Goal: Book appointment/travel/reservation

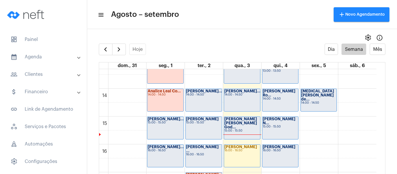
scroll to position [342, 0]
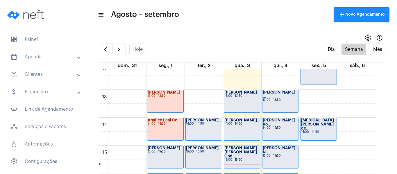
click at [198, 98] on div "00 01 02 03 04 05 06 07 08 09 10 11 12 13 14 15 16 17 18 19 20 21 22 23 [PERSON…" at bounding box center [237, 62] width 277 height 670
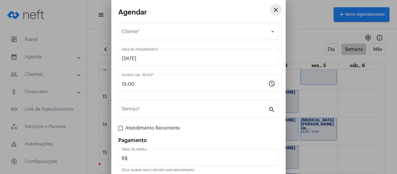
click at [273, 10] on mat-icon "close" at bounding box center [276, 9] width 7 height 7
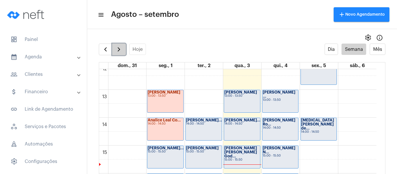
click at [123, 51] on button "button" at bounding box center [119, 50] width 14 height 12
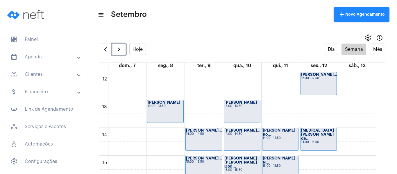
scroll to position [342, 0]
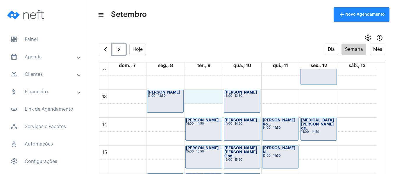
click at [198, 96] on div "00 01 02 03 04 05 06 07 08 09 10 11 12 13 14 15 16 17 18 19 20 21 22 23 [PERSON…" at bounding box center [237, 62] width 277 height 670
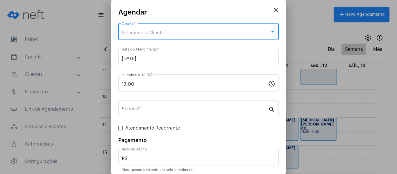
click at [141, 35] on div "Selecione o Cliente" at bounding box center [196, 32] width 148 height 5
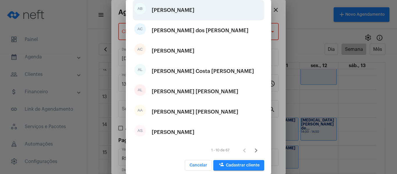
scroll to position [111, 0]
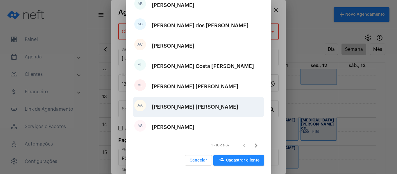
click at [171, 110] on div "[PERSON_NAME] [PERSON_NAME]" at bounding box center [195, 106] width 87 height 17
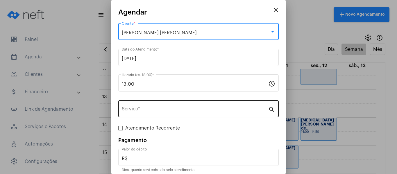
click at [165, 109] on input "Serviço *" at bounding box center [195, 110] width 147 height 5
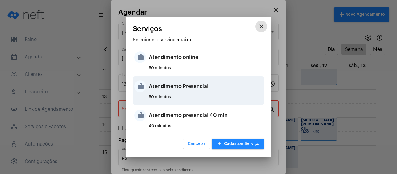
click at [168, 93] on div "Atendimento Presencial" at bounding box center [206, 86] width 114 height 17
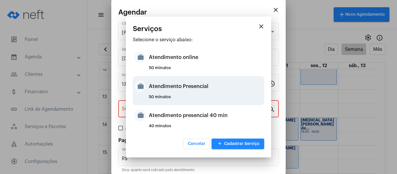
type input "Atendimento Presencial"
type input "R$ 0"
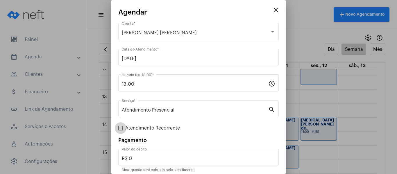
click at [156, 131] on span "Atendimento Recorrente" at bounding box center [152, 128] width 55 height 7
click at [121, 131] on input "Atendimento Recorrente" at bounding box center [120, 131] width 0 height 0
checkbox input "true"
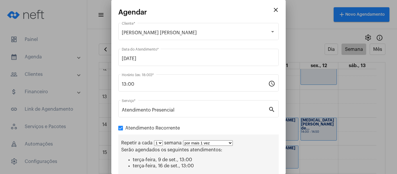
click at [191, 145] on select "por mais 1 vez por mais 2 vezes por mais 3 vezes por mais 4 vezes por mais 5 ve…" at bounding box center [208, 143] width 50 height 6
select select "3: 4"
click at [183, 140] on select "por mais 1 vez por mais 2 vezes por mais 3 vezes por mais 4 vezes por mais 5 ve…" at bounding box center [208, 143] width 50 height 6
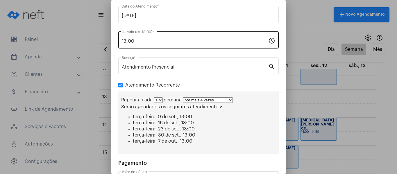
scroll to position [87, 0]
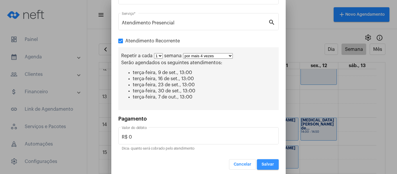
click at [259, 160] on button "Salvar" at bounding box center [268, 164] width 22 height 10
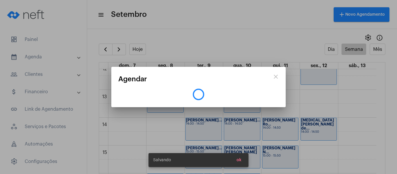
scroll to position [0, 0]
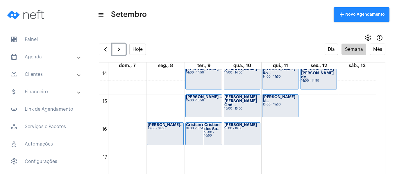
scroll to position [401, 0]
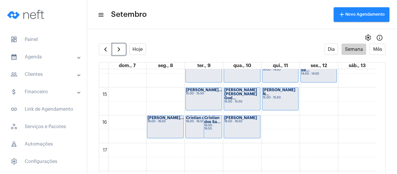
click at [216, 129] on div "16:00 - 16:50" at bounding box center [212, 127] width 17 height 6
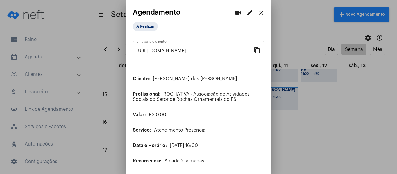
click at [247, 12] on mat-icon "edit" at bounding box center [249, 12] width 7 height 7
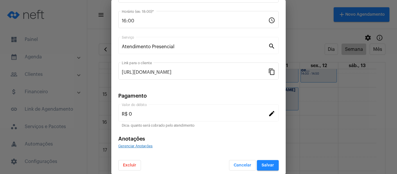
scroll to position [76, 0]
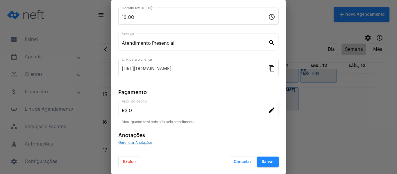
click at [134, 159] on button "Excluir" at bounding box center [129, 162] width 23 height 10
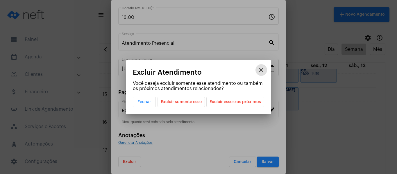
click at [239, 101] on span "Excluir esse e os próximos" at bounding box center [235, 102] width 51 height 10
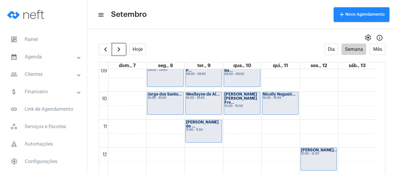
scroll to position [226, 0]
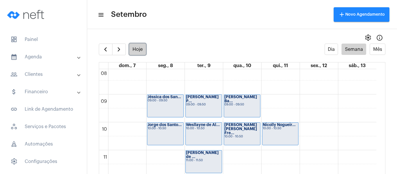
click at [135, 48] on button "Hoje" at bounding box center [137, 49] width 17 height 11
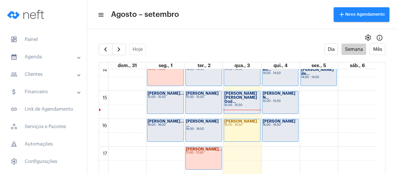
scroll to position [401, 0]
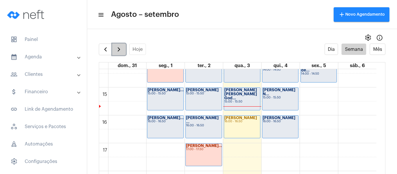
click at [123, 53] on button "button" at bounding box center [119, 50] width 14 height 12
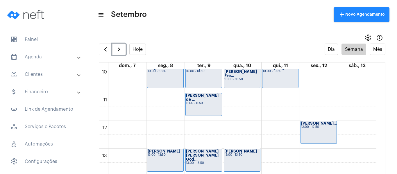
scroll to position [342, 0]
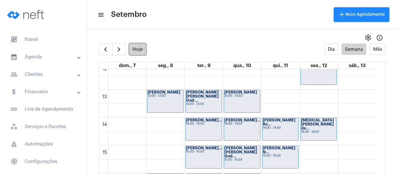
click at [143, 53] on button "Hoje" at bounding box center [137, 49] width 17 height 11
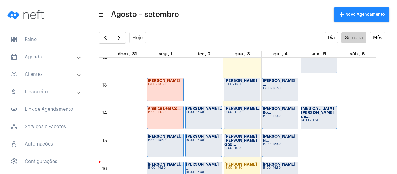
scroll to position [371, 0]
